Goal: Information Seeking & Learning: Learn about a topic

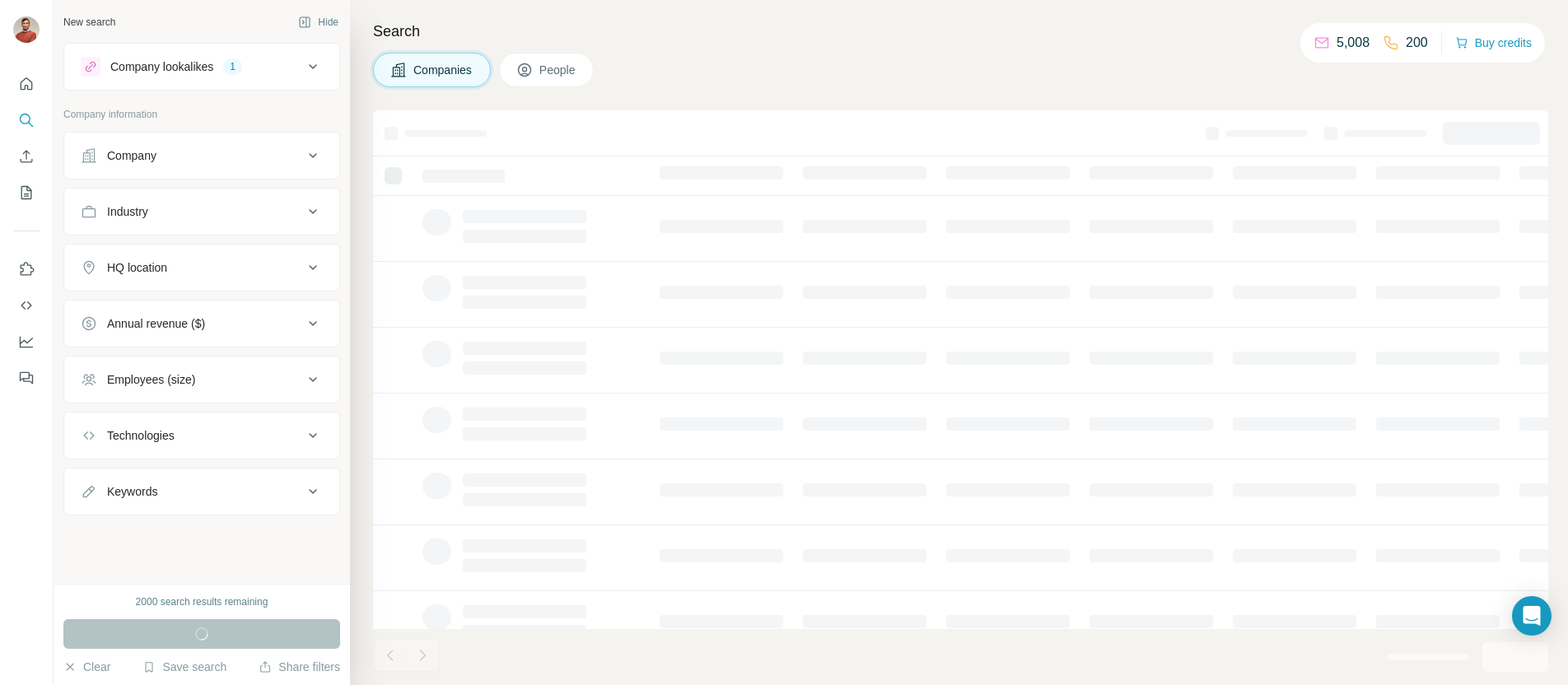
click at [210, 67] on div "Company lookalikes" at bounding box center [161, 66] width 103 height 16
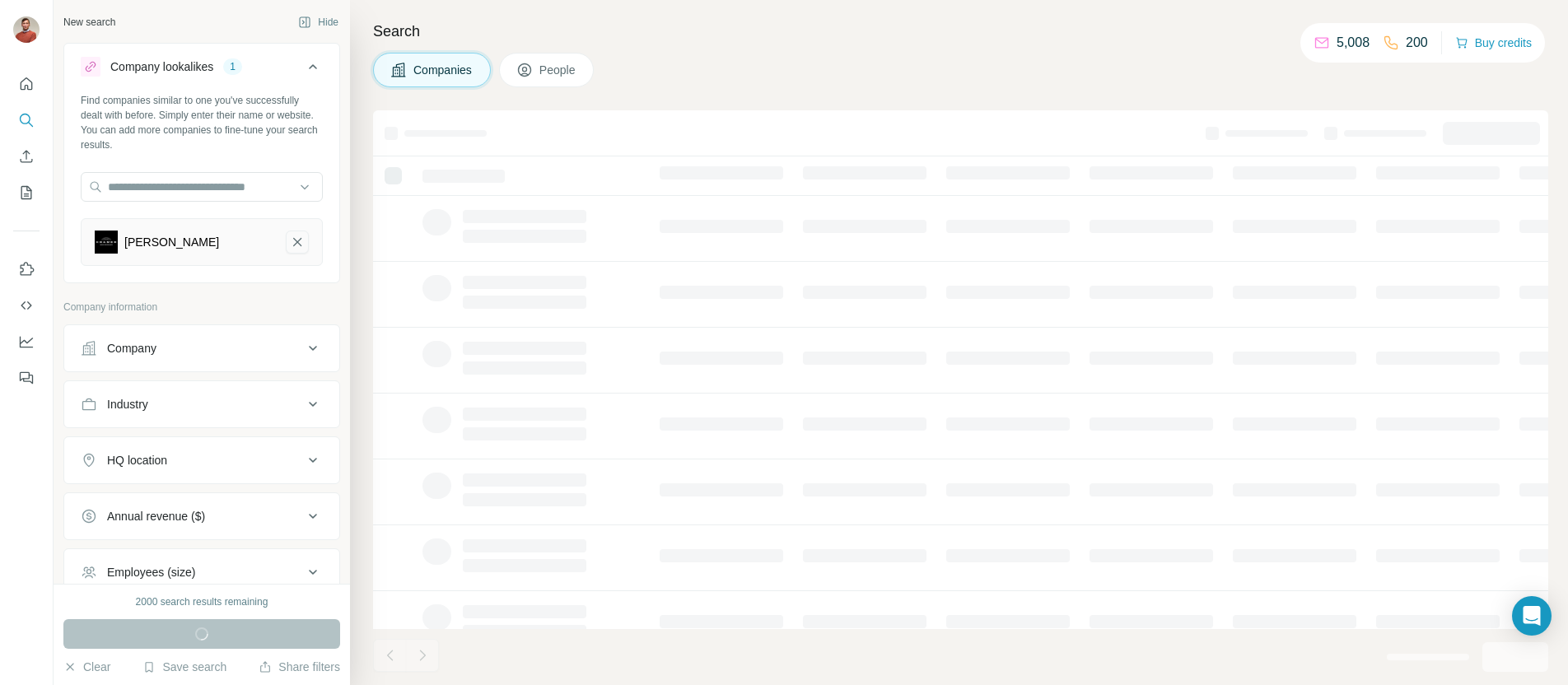
click at [289, 236] on icon "Kramer-remove-button" at bounding box center [297, 241] width 15 height 16
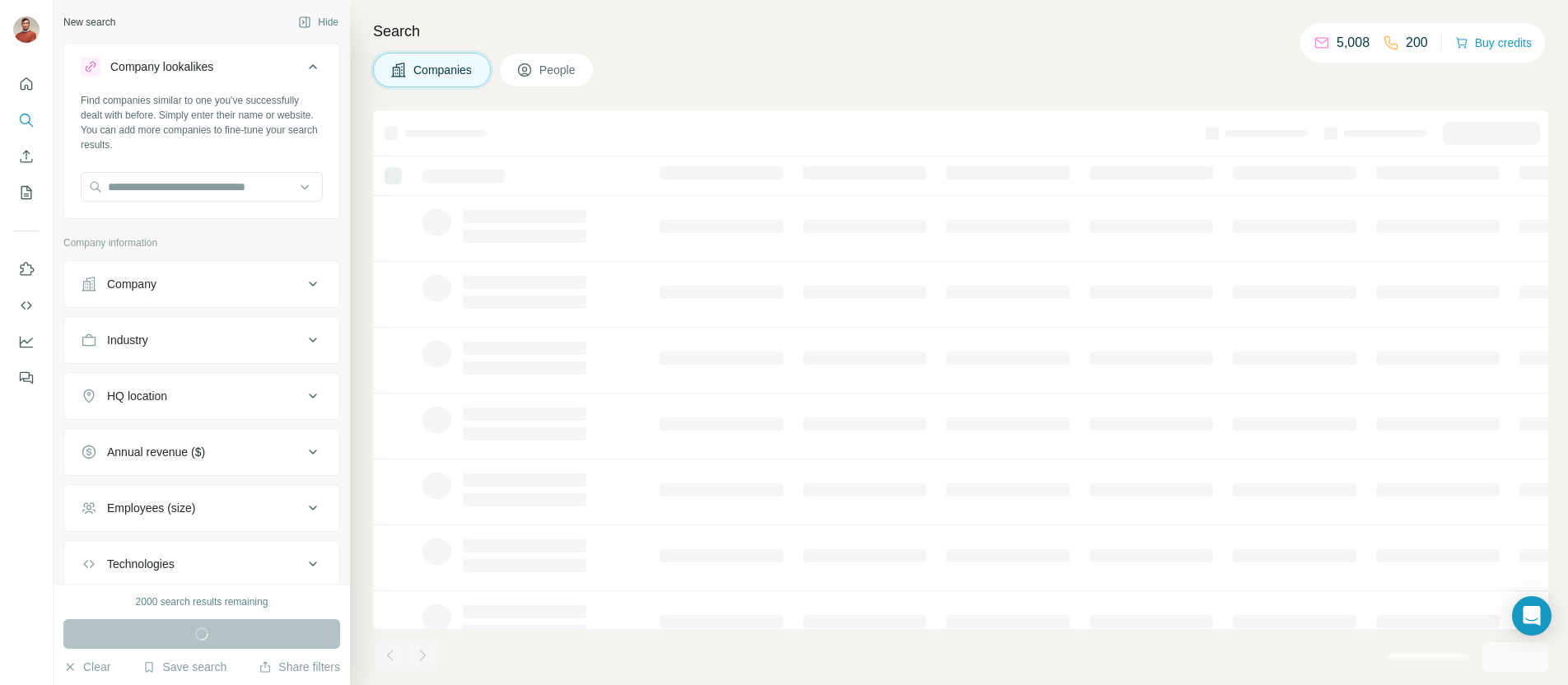
click at [272, 272] on button "Company" at bounding box center [202, 284] width 275 height 40
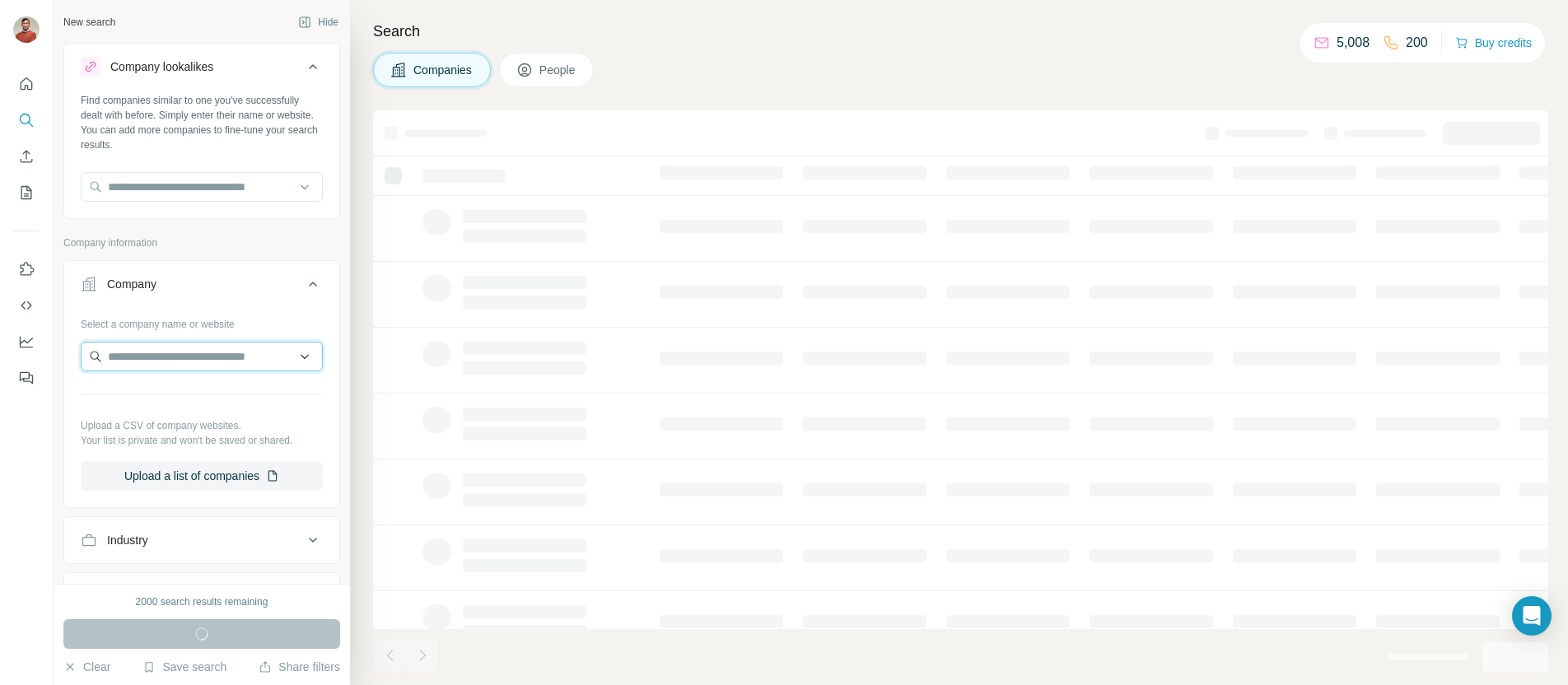
click at [258, 344] on input "text" at bounding box center [202, 355] width 242 height 29
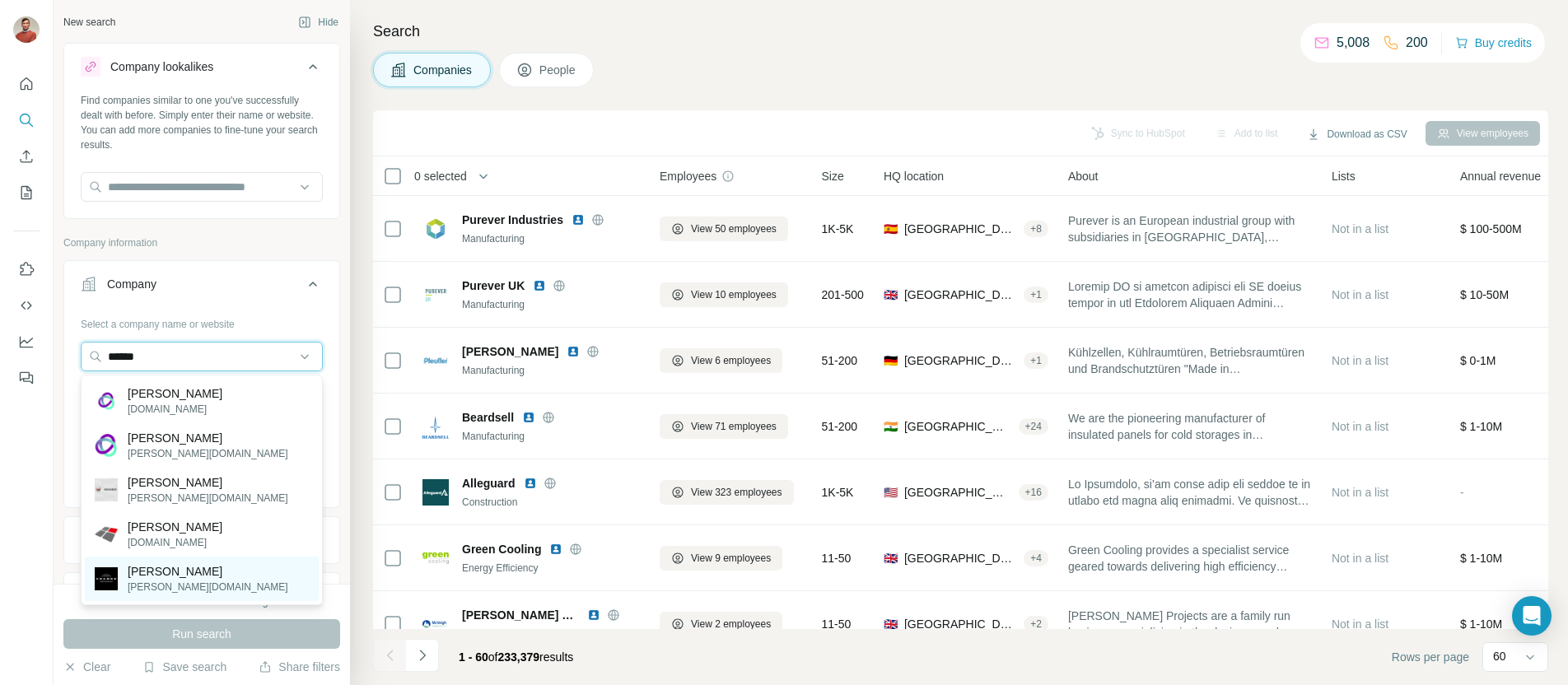
type input "******"
click at [180, 582] on p "[PERSON_NAME][DOMAIN_NAME]" at bounding box center [207, 587] width 160 height 15
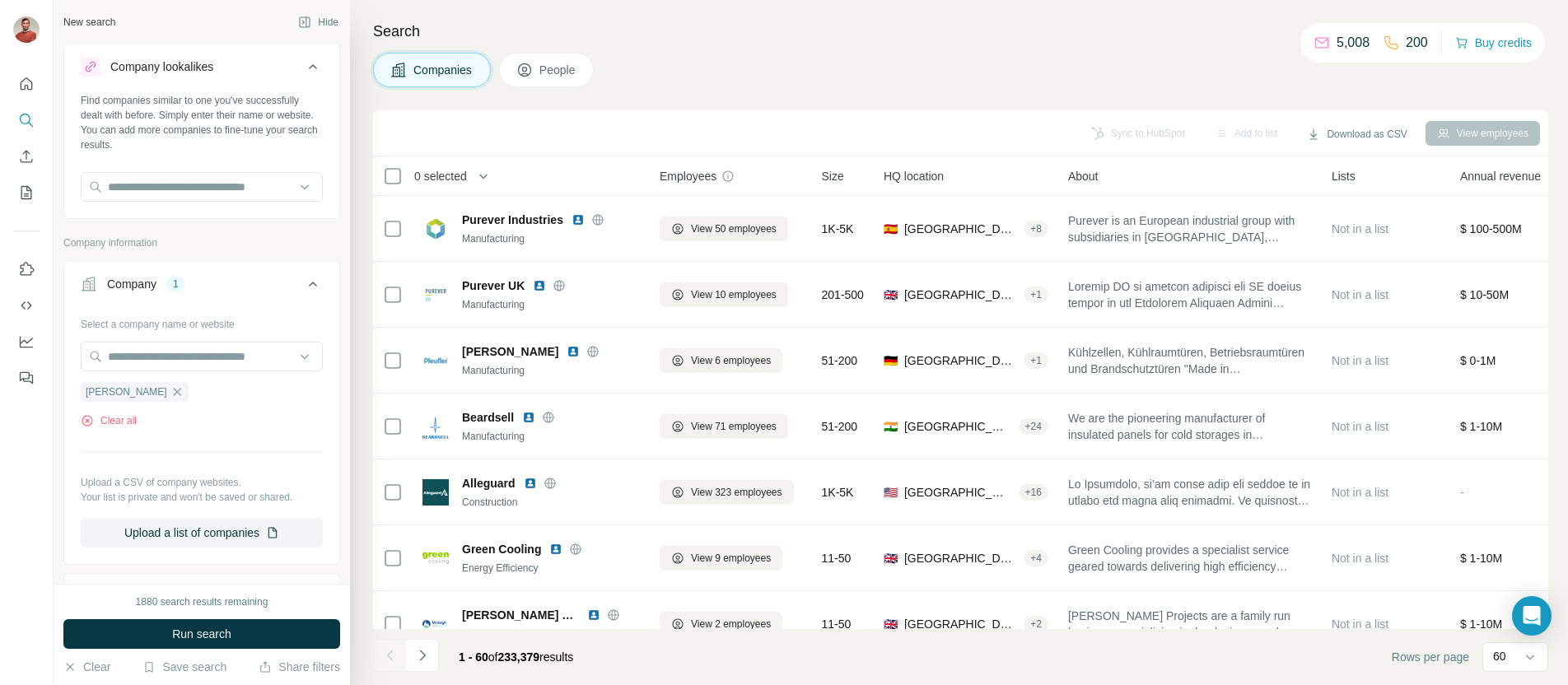
click at [550, 64] on span "People" at bounding box center [558, 69] width 38 height 16
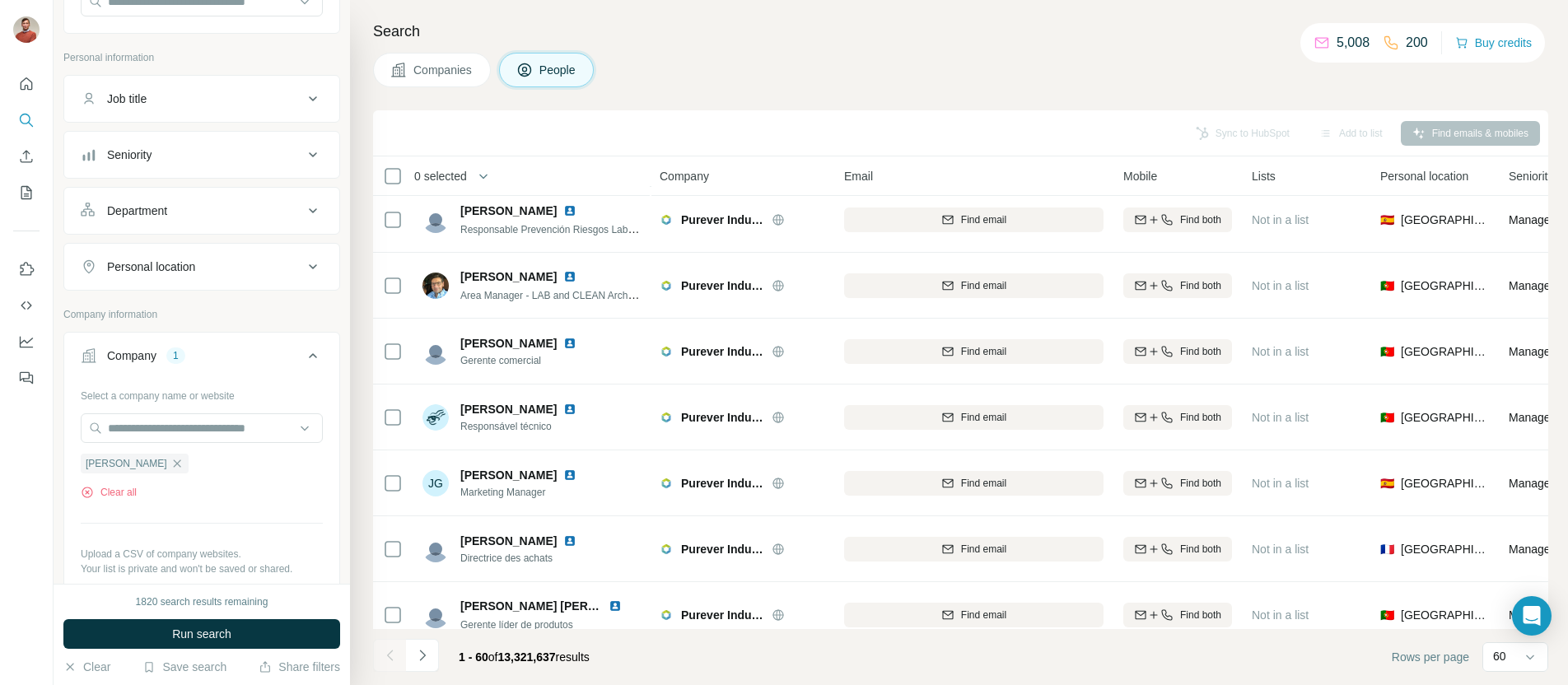
scroll to position [620, 0]
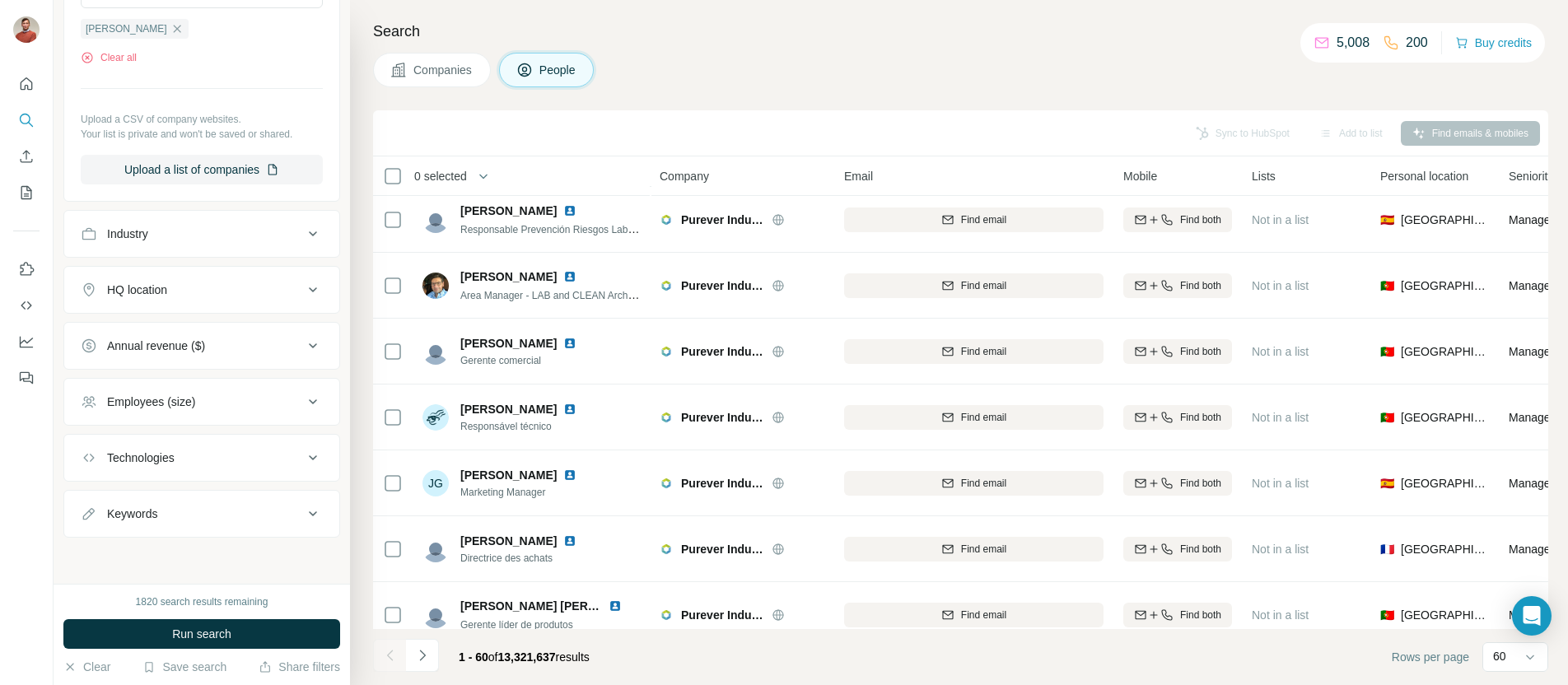
click at [137, 502] on button "Keywords" at bounding box center [202, 514] width 275 height 40
click at [166, 554] on input "text" at bounding box center [186, 554] width 209 height 29
type input "******"
click at [150, 625] on button "Run search" at bounding box center [201, 633] width 276 height 29
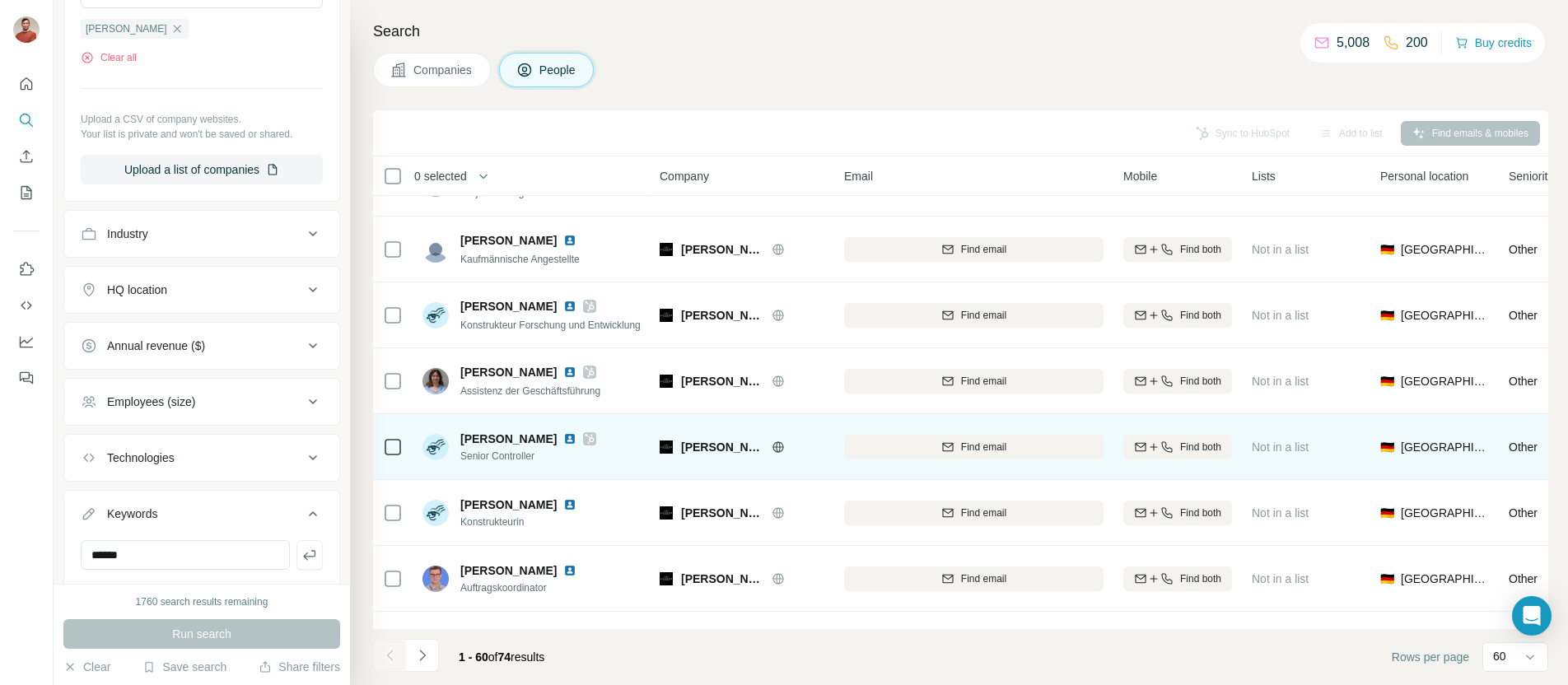
scroll to position [2351, 0]
